Goal: Task Accomplishment & Management: Use online tool/utility

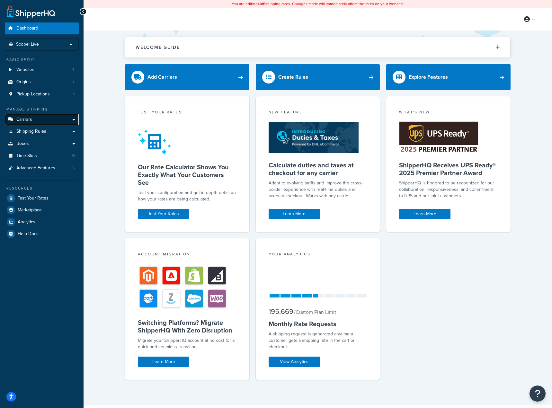
click at [37, 121] on link "Carriers" at bounding box center [42, 120] width 74 height 12
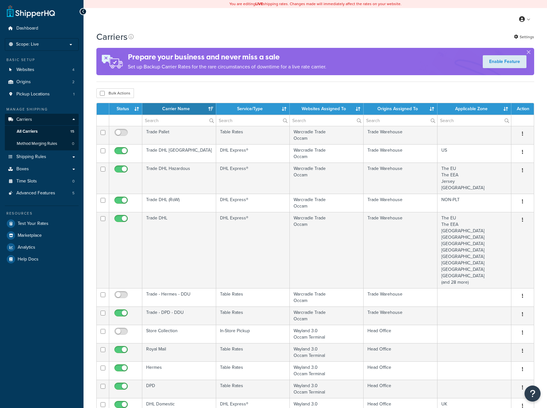
select select "15"
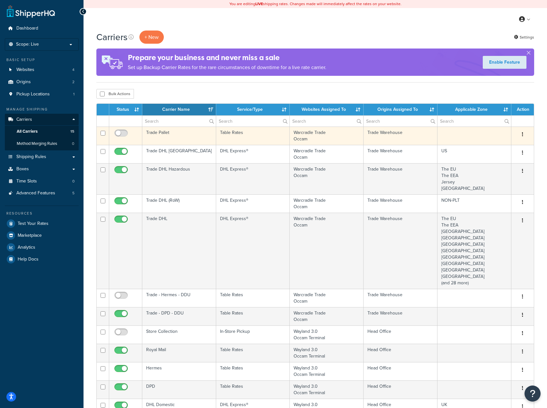
click at [161, 138] on td "Trade Pallet" at bounding box center [179, 136] width 74 height 18
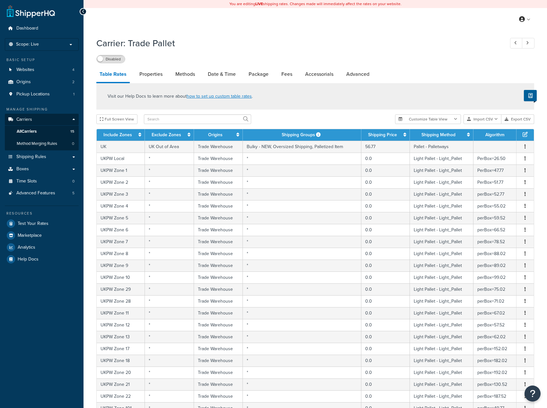
select select "25"
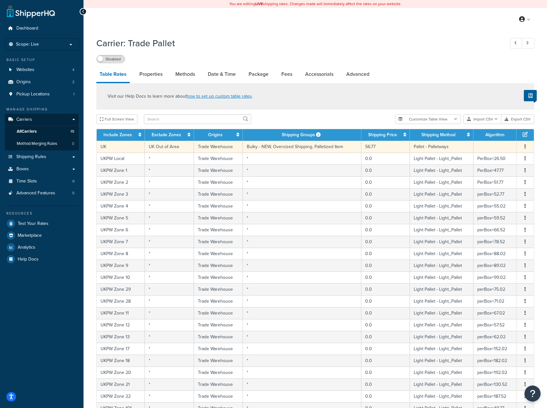
click at [381, 150] on td "56.77" at bounding box center [385, 147] width 48 height 12
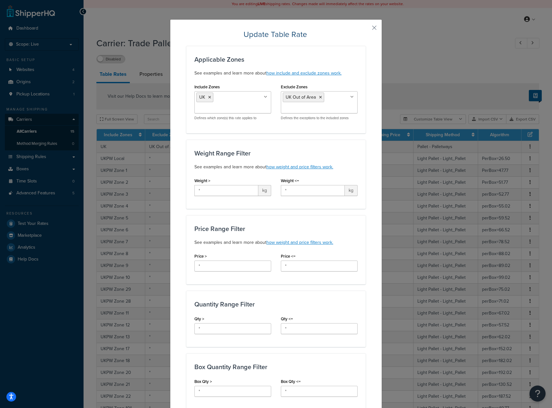
click at [376, 29] on div "Update Table Rate Applicable Zones See examples and learn more about how includ…" at bounding box center [276, 400] width 212 height 762
click at [366, 29] on button "button" at bounding box center [365, 30] width 2 height 2
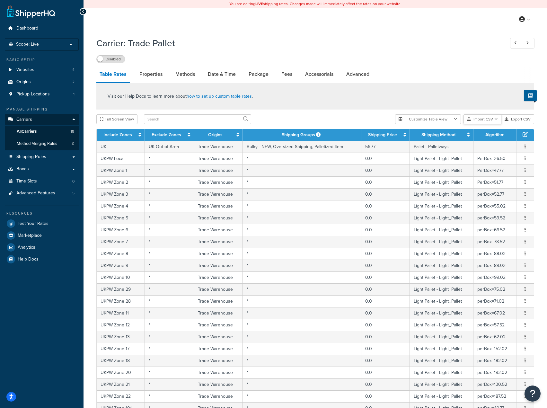
click at [479, 122] on button "Import CSV" at bounding box center [482, 119] width 38 height 10
click at [494, 124] on div "Customize Table View Show all columns Show selected columns Import CSV Import a…" at bounding box center [464, 119] width 139 height 10
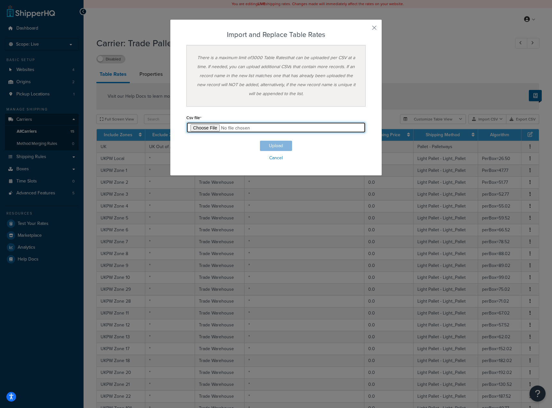
click at [203, 129] on input "file" at bounding box center [275, 127] width 179 height 11
type input "C:\fakepath\Table Rate Export-Remove.csv"
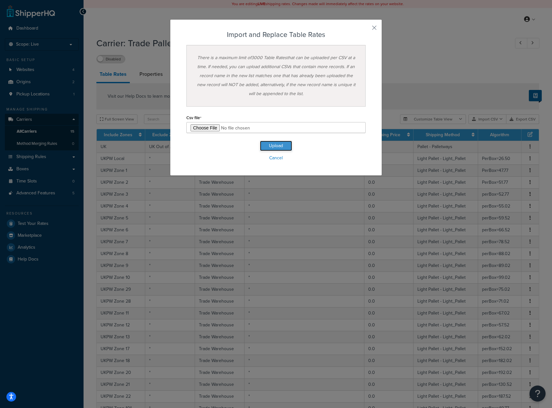
click at [266, 145] on button "Upload" at bounding box center [276, 146] width 32 height 10
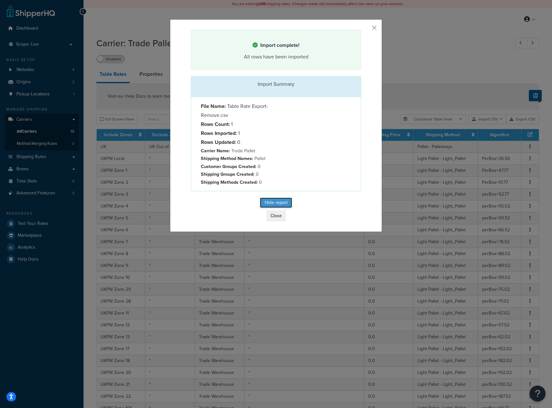
click at [264, 200] on button "Hide report" at bounding box center [276, 203] width 32 height 10
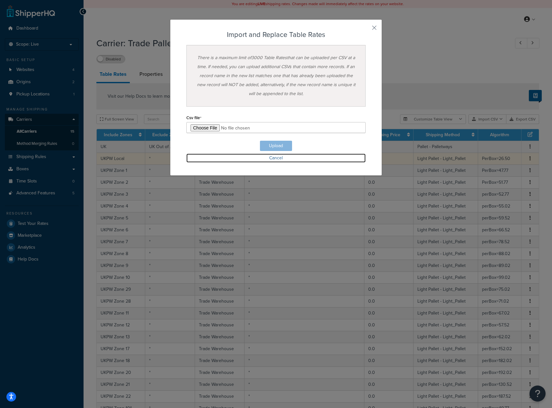
click at [279, 154] on link "Cancel" at bounding box center [275, 158] width 179 height 9
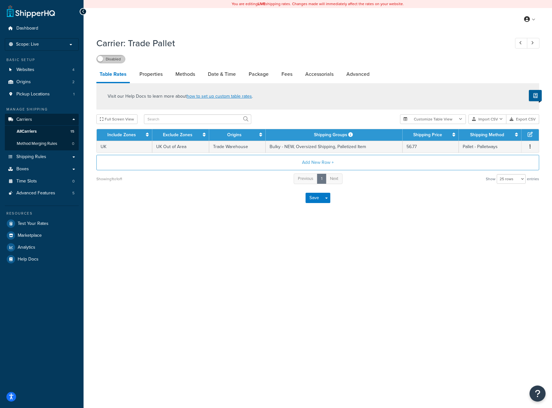
click at [113, 59] on label "Disabled" at bounding box center [111, 59] width 28 height 8
click at [113, 60] on label "Enabled" at bounding box center [111, 59] width 28 height 8
